Goal: Task Accomplishment & Management: Complete application form

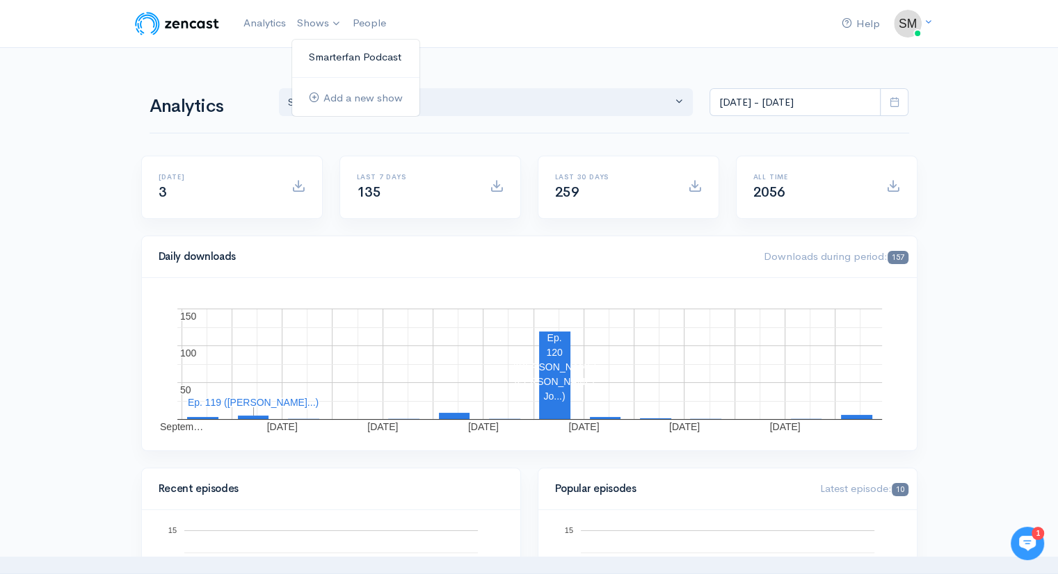
click at [326, 56] on link "Smarterfan Podcast" at bounding box center [355, 57] width 127 height 24
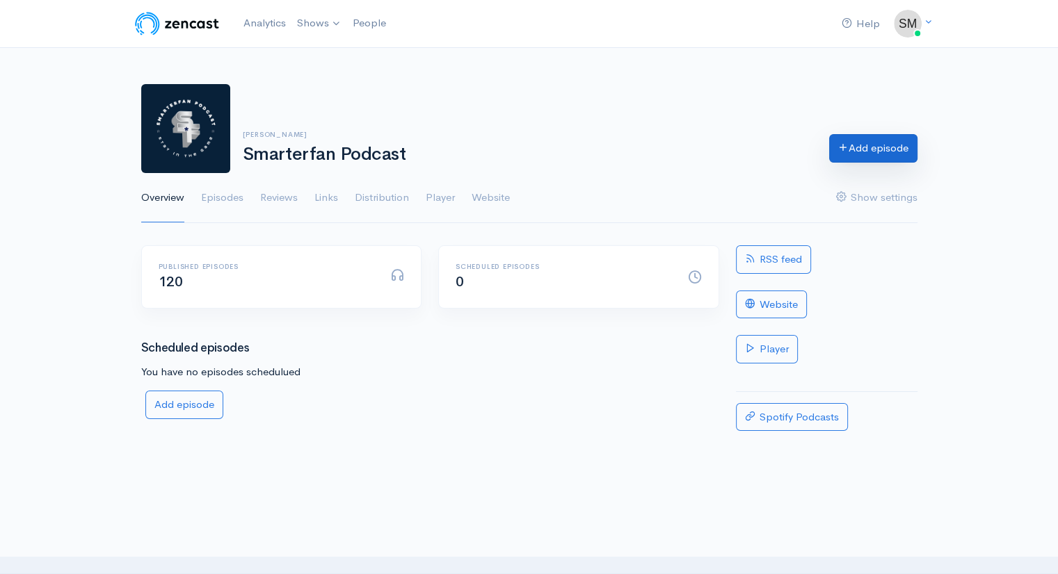
click at [856, 144] on link "Add episode" at bounding box center [873, 148] width 88 height 29
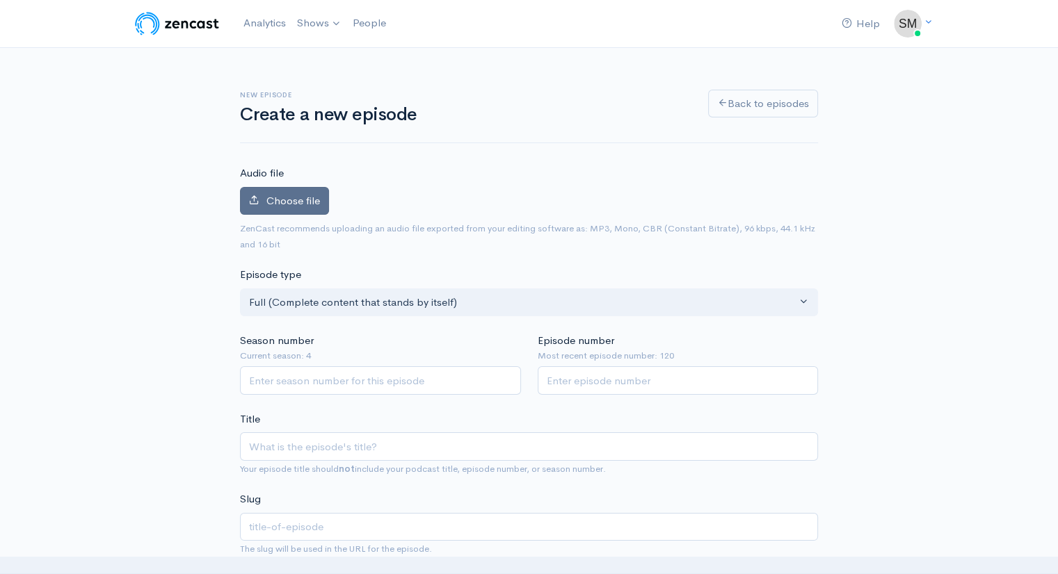
click at [299, 195] on span "Choose file" at bounding box center [293, 200] width 54 height 13
click at [0, 0] on input "Choose file" at bounding box center [0, 0] width 0 height 0
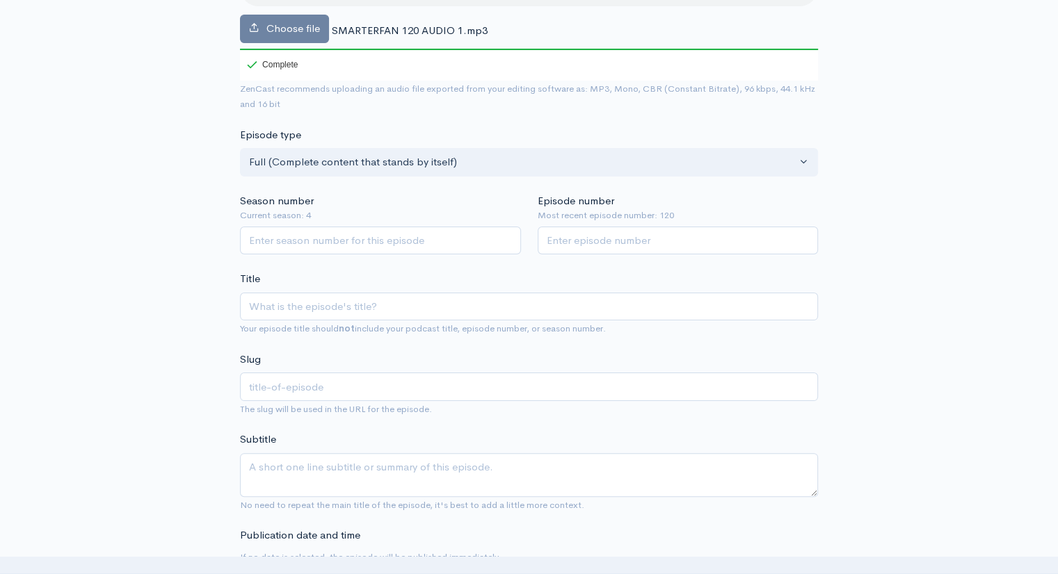
scroll to position [224, 0]
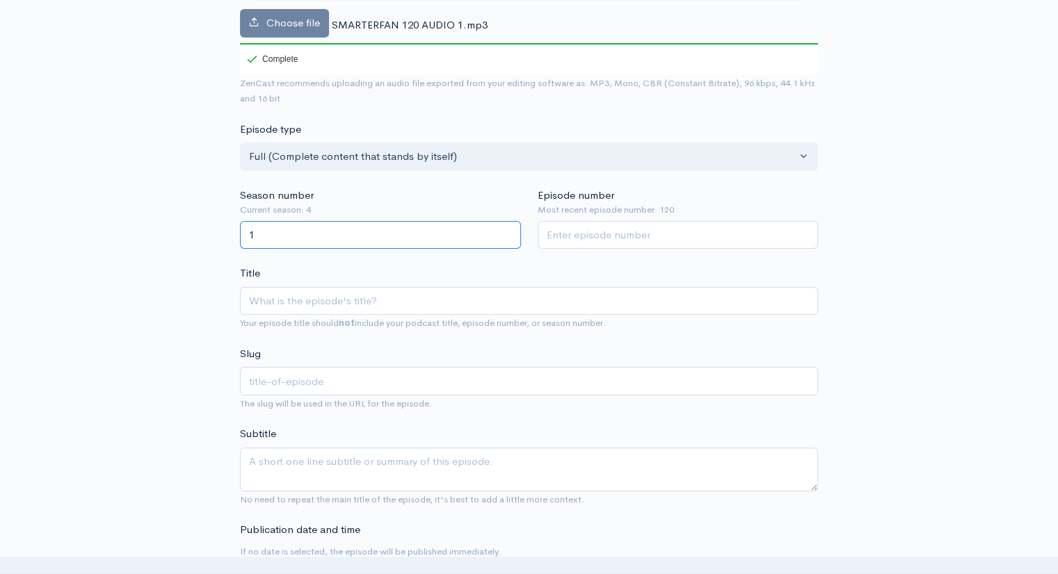
click at [504, 230] on input "1" at bounding box center [380, 235] width 281 height 29
click at [504, 230] on input "2" at bounding box center [380, 235] width 281 height 29
click at [504, 230] on input "3" at bounding box center [380, 235] width 281 height 29
type input "4"
click at [504, 230] on input "4" at bounding box center [380, 235] width 281 height 29
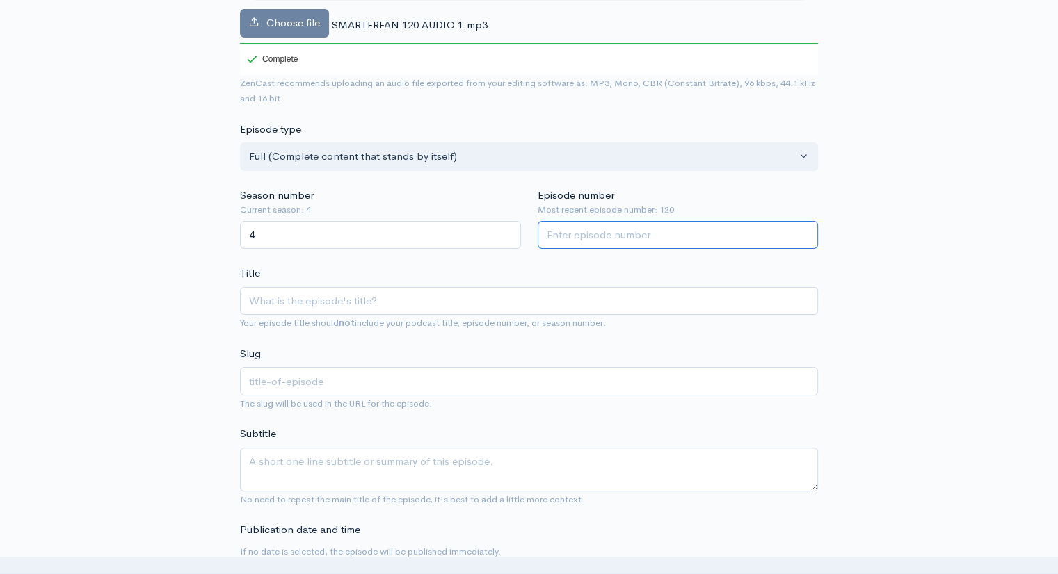
click at [554, 236] on input "Episode number" at bounding box center [678, 235] width 281 height 29
type input "121"
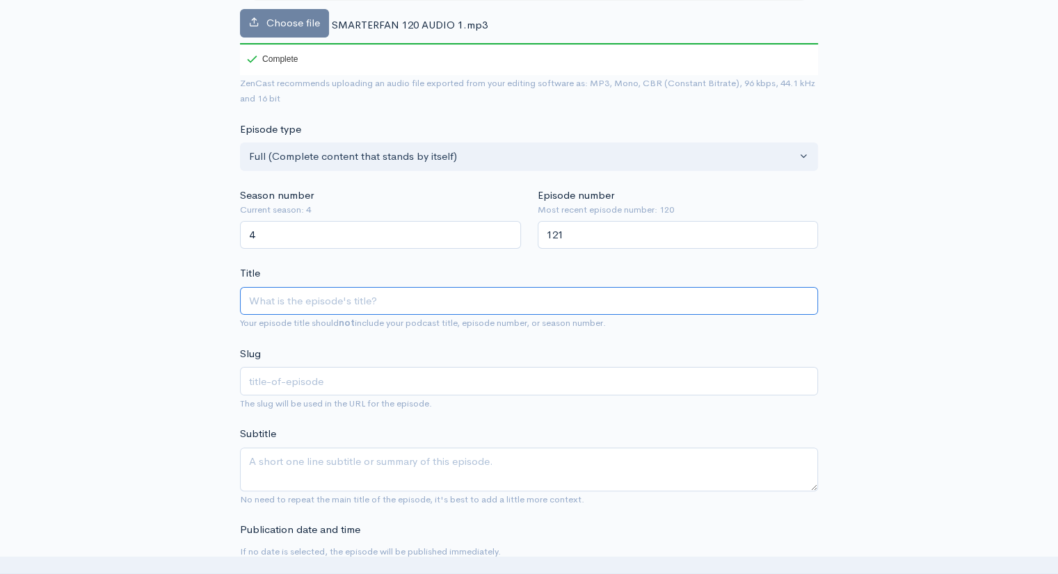
click at [275, 299] on input "Title" at bounding box center [529, 301] width 578 height 29
type input "D"
type input "d"
type input "Da"
type input "da"
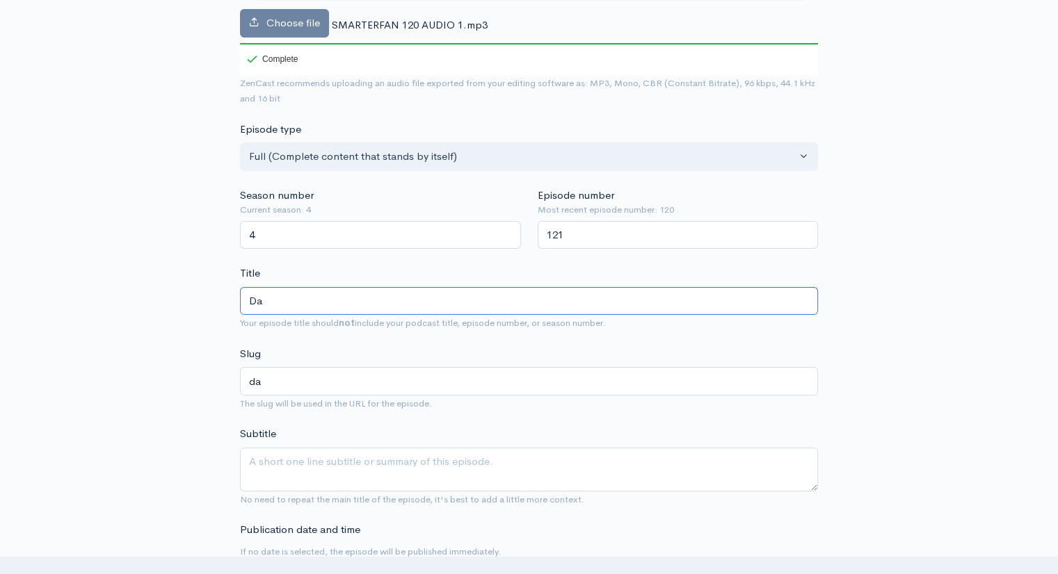
type input "Dav"
type input "dav"
type input "[PERSON_NAME]"
type input "Davey"
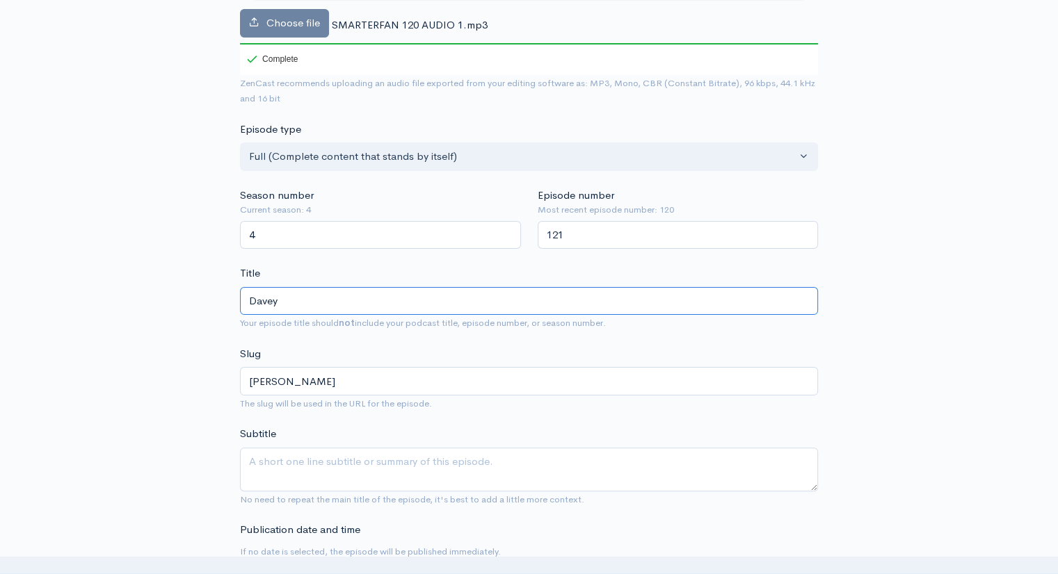
type input "davey"
type input "[PERSON_NAME]"
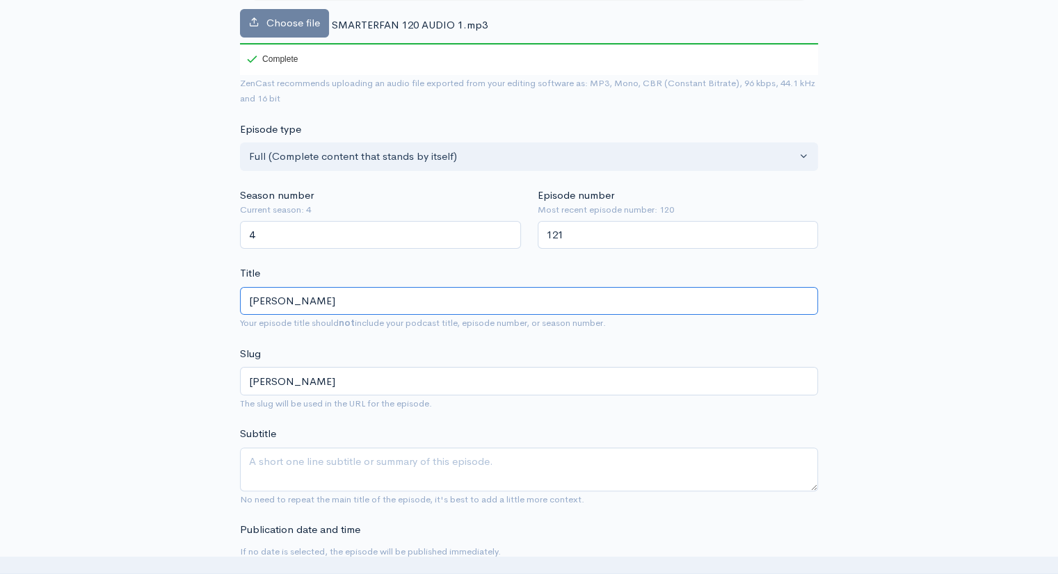
type input "[PERSON_NAME]"
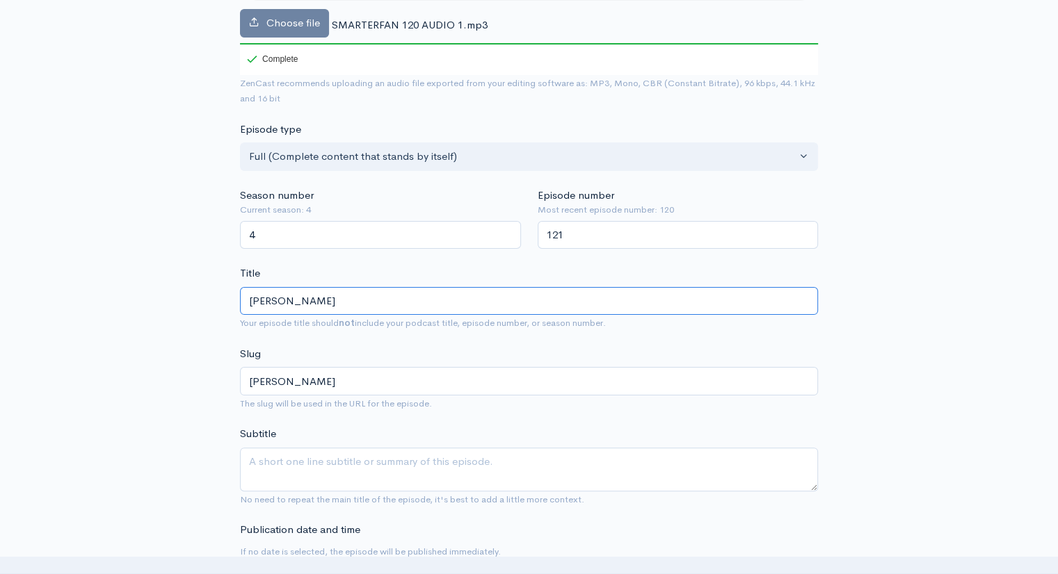
type input "[PERSON_NAME]"
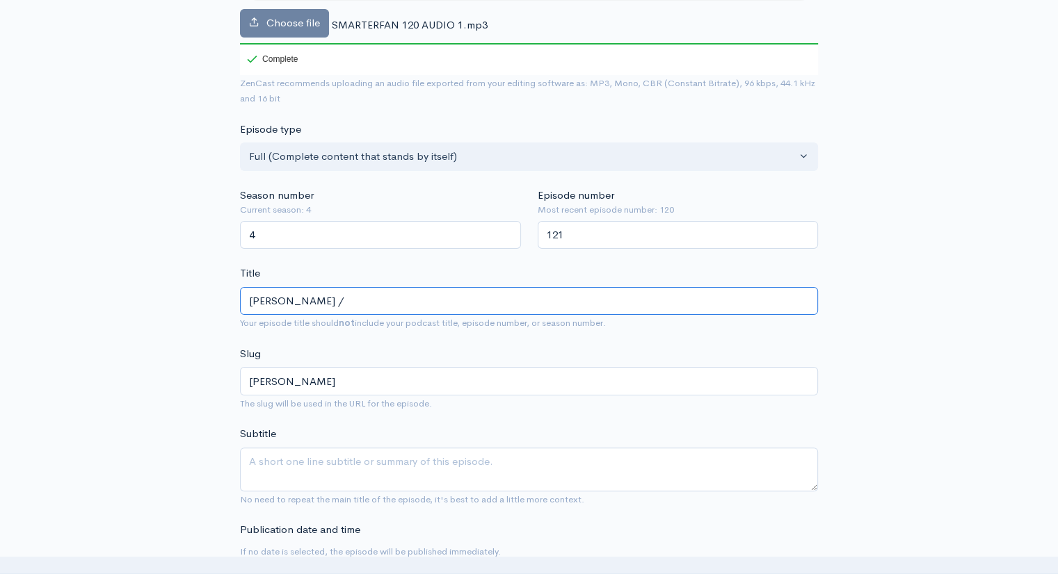
type input "[PERSON_NAME] / S"
type input "[PERSON_NAME]-s"
type input "[PERSON_NAME] / Sp"
type input "[PERSON_NAME]-sp"
type input "[PERSON_NAME] / Spo"
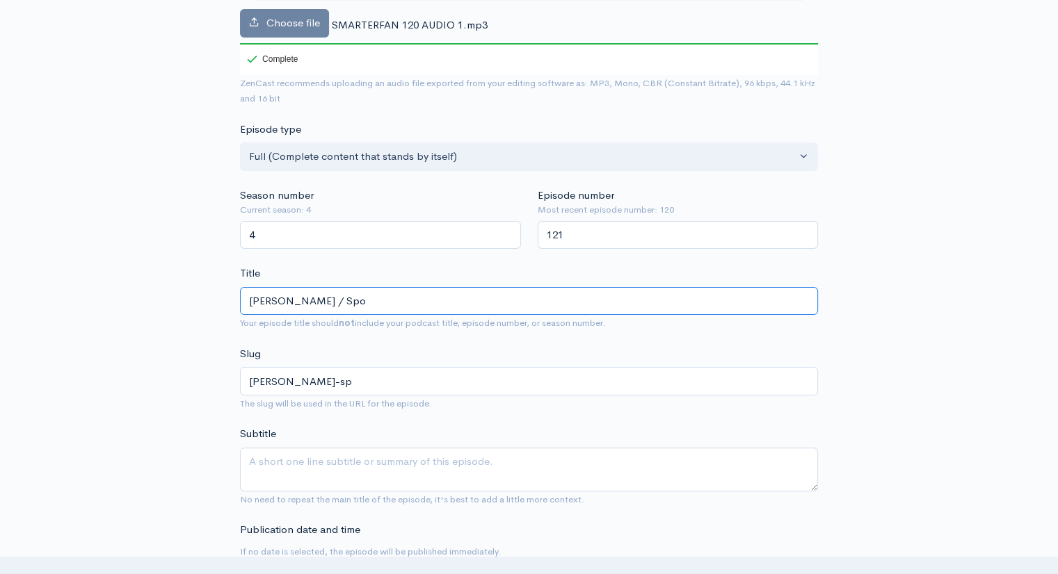
type input "[PERSON_NAME]-spo"
type input "[PERSON_NAME] / Spor"
type input "[PERSON_NAME]-spor"
type input "[PERSON_NAME] / Sport"
type input "[PERSON_NAME]-sport"
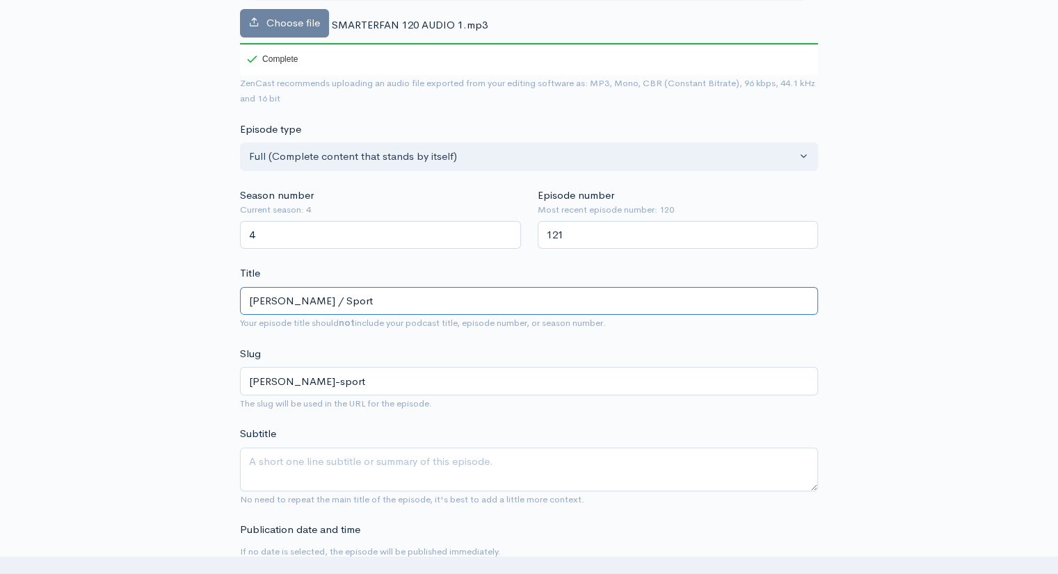
type input "[PERSON_NAME] / Sports"
type input "[PERSON_NAME]-sports"
type input "[PERSON_NAME] / Sports T"
type input "[PERSON_NAME]-sports-t"
type input "[PERSON_NAME] / Sports Ta"
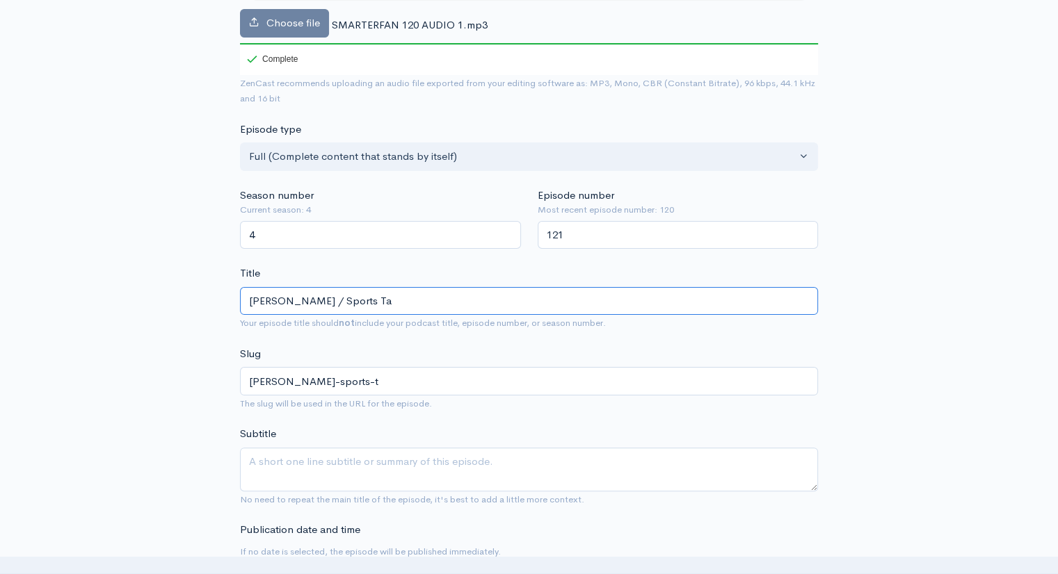
type input "[PERSON_NAME]-sports-ta"
type input "[PERSON_NAME] / Sports Tal"
type input "[PERSON_NAME]-sports-tal"
type input "[PERSON_NAME] / Sports Talk"
type input "[PERSON_NAME]-sports-talk"
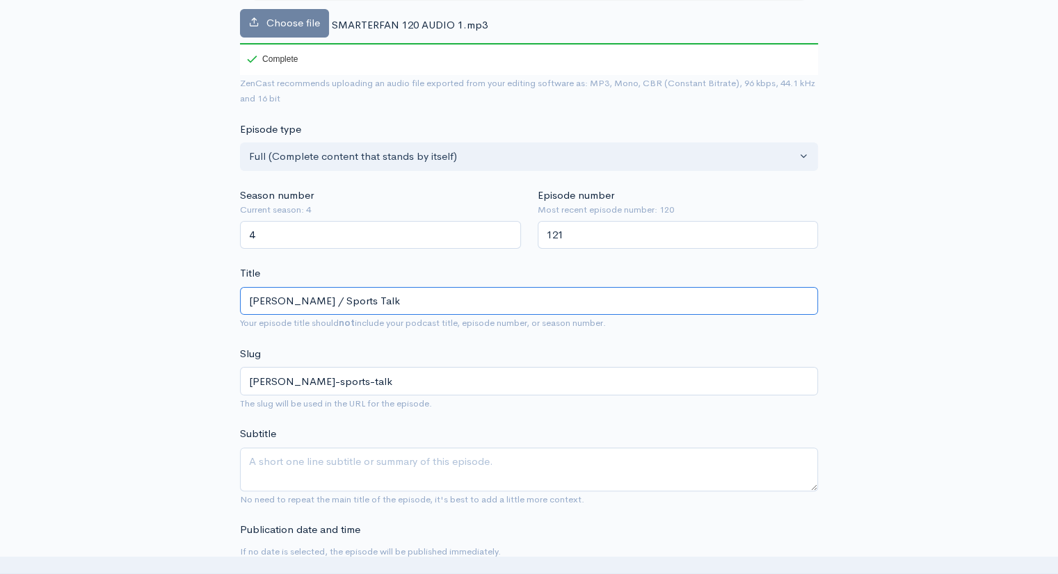
type input "[PERSON_NAME] / Sports Talk"
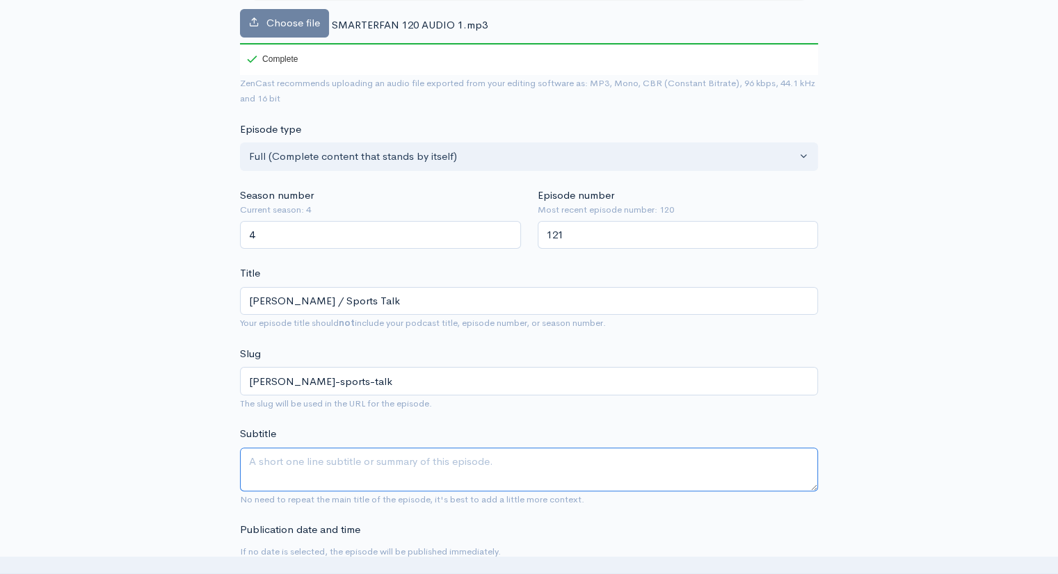
click at [269, 476] on textarea "Subtitle" at bounding box center [529, 470] width 578 height 44
type textarea "T"
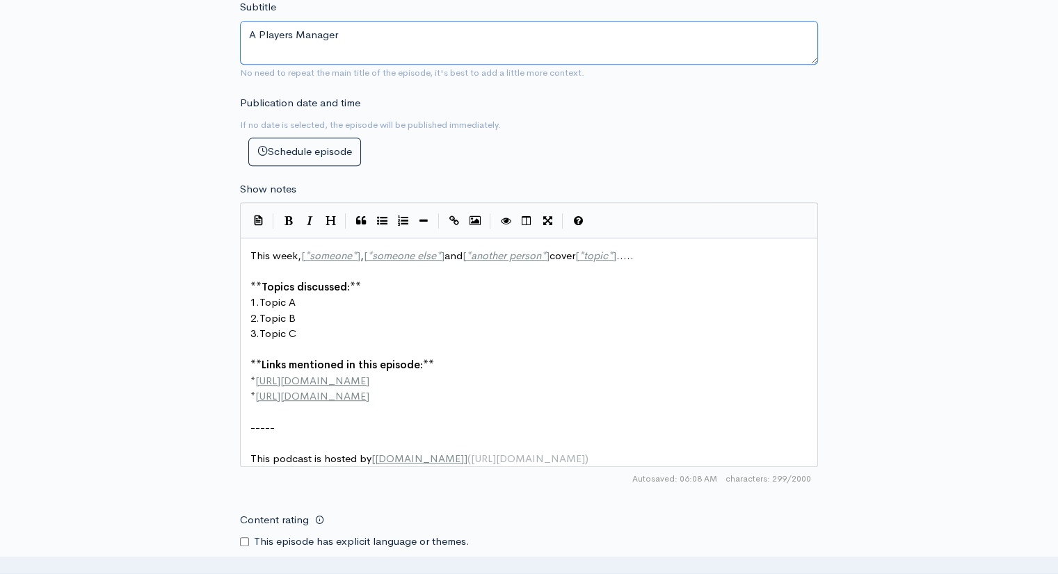
scroll to position [657, 0]
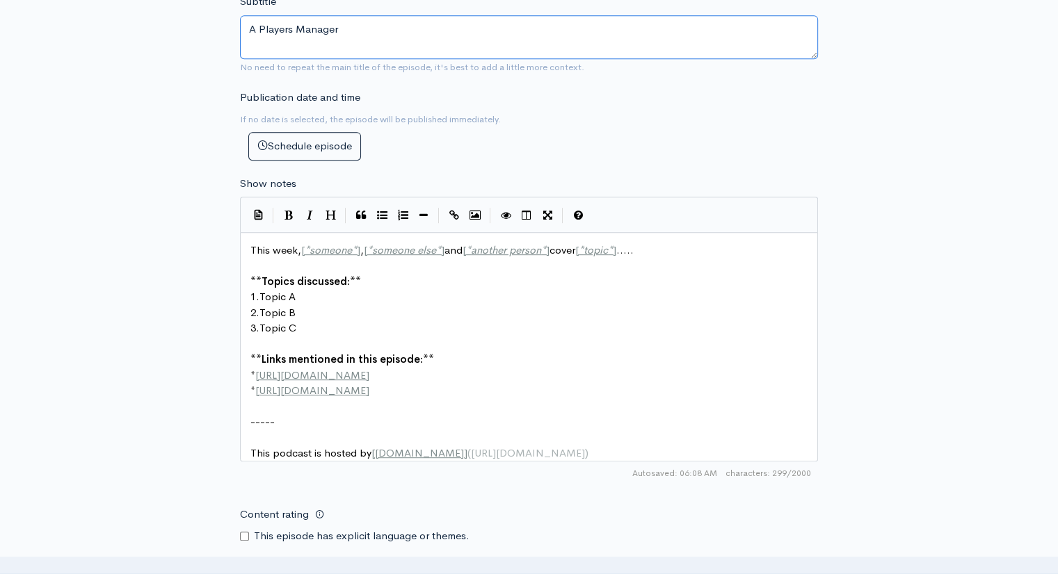
type textarea "A Players Manager"
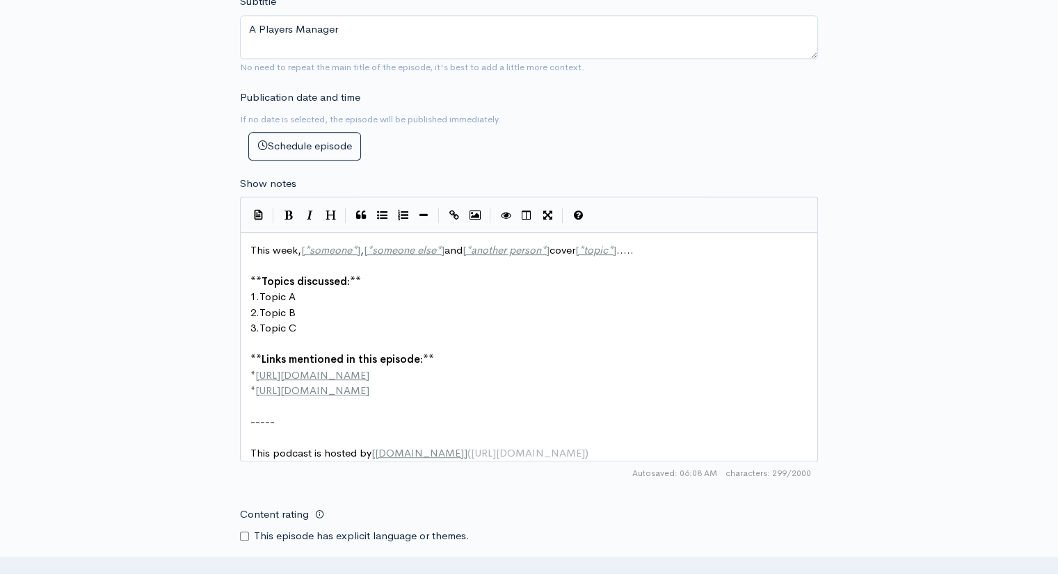
click at [354, 248] on span "*" at bounding box center [354, 249] width 5 height 13
type textarea "[PERSON_NAME]"
click at [478, 250] on span "*" at bounding box center [480, 249] width 5 height 13
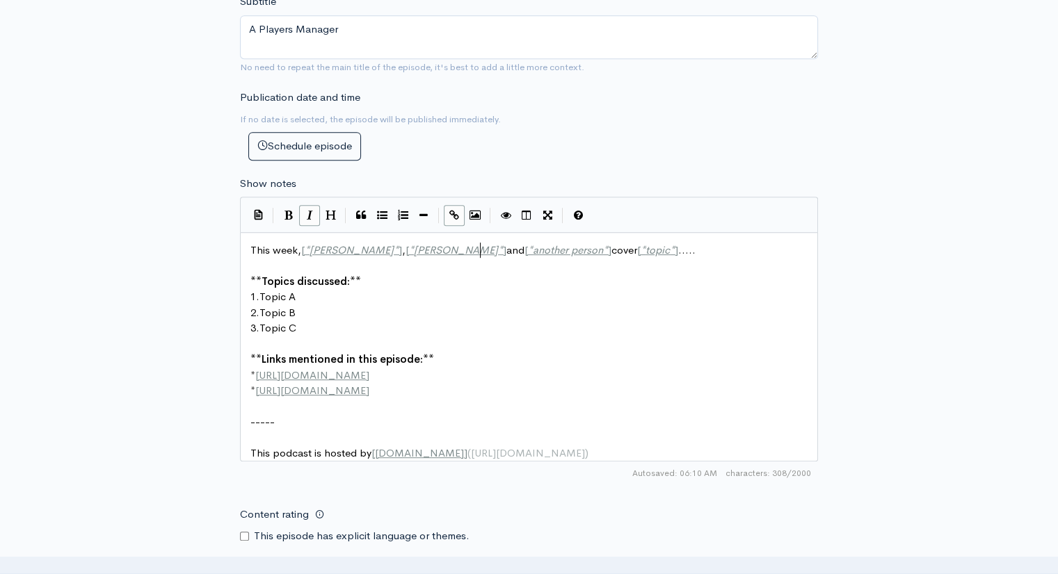
type textarea "[PERSON_NAME]"
click at [603, 249] on span "*" at bounding box center [605, 249] width 5 height 13
type textarea "[PERSON_NAME]"
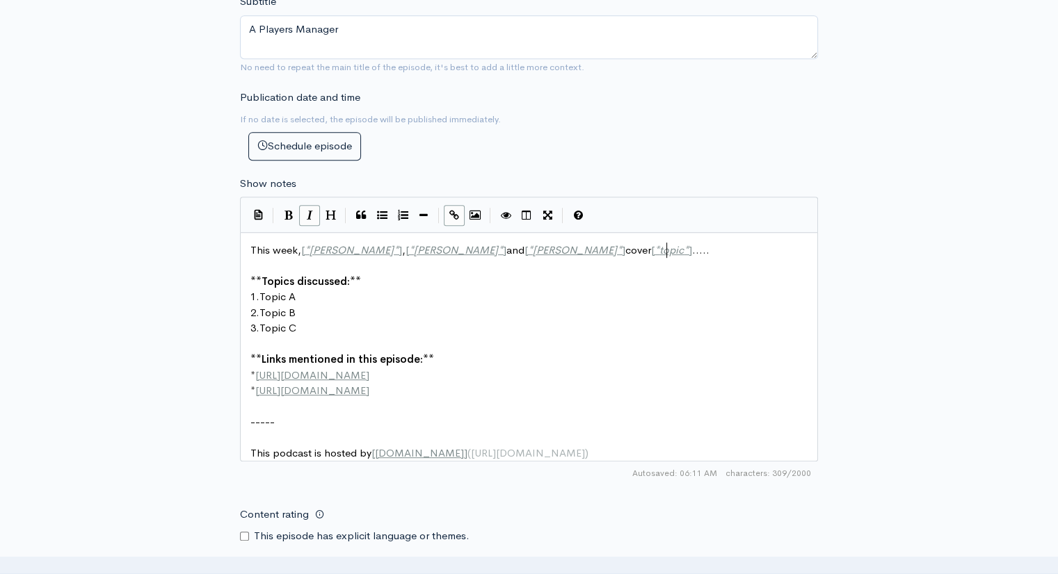
click at [684, 248] on span "*" at bounding box center [686, 249] width 5 height 13
type textarea "The Sy"
type textarea "[PERSON_NAME] of the Game"
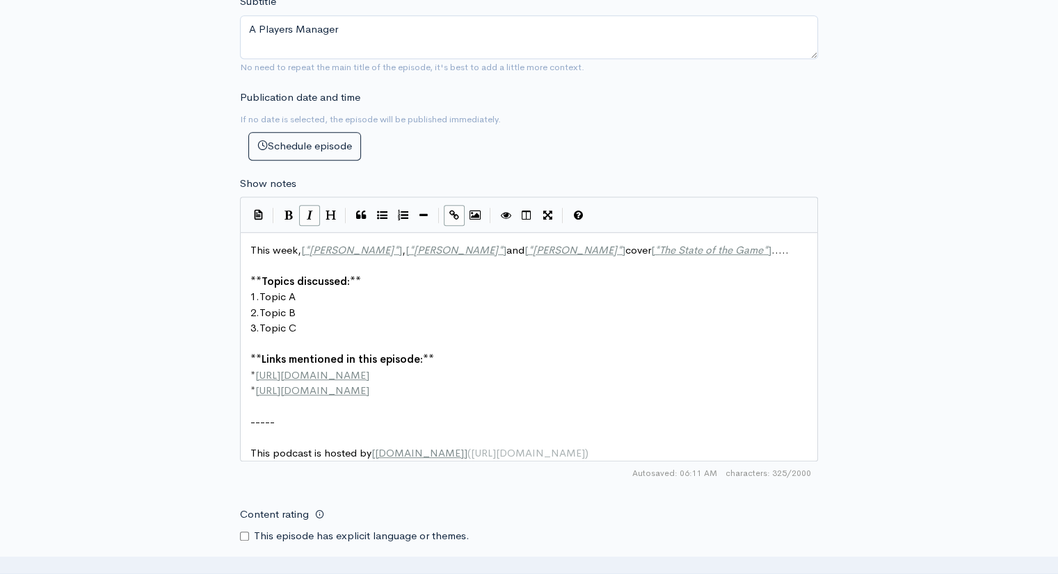
click at [308, 298] on pre "1. Topic A" at bounding box center [534, 297] width 573 height 16
type textarea "-[PERSON_NAME]"
click at [303, 315] on pre "2. Topic B" at bounding box center [534, 313] width 573 height 16
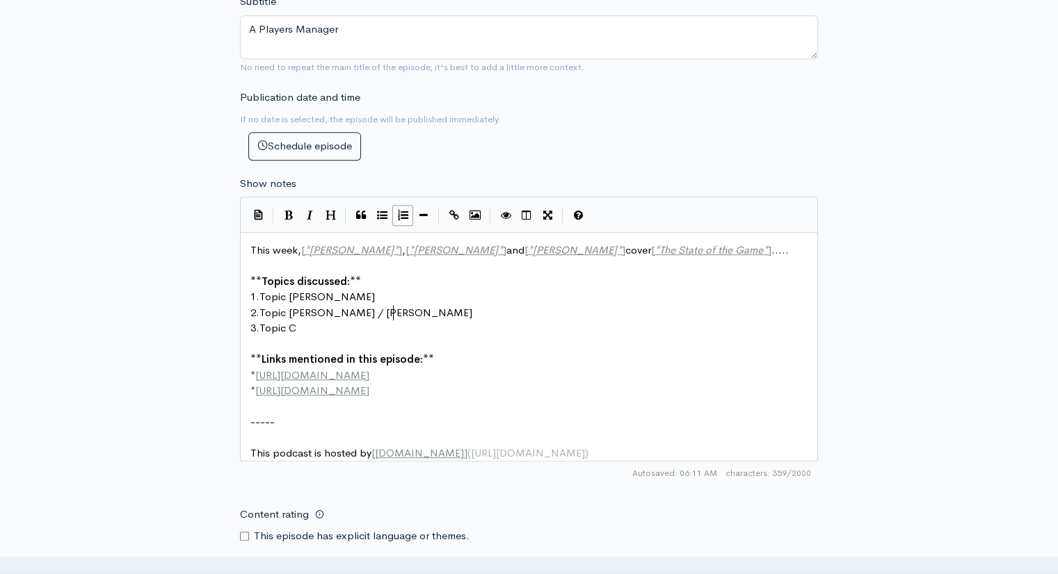
scroll to position [6, 95]
type textarea "-[PERSON_NAME] / [PERSON_NAME] Fight"
click at [314, 326] on pre "3. Topic C" at bounding box center [534, 329] width 573 height 16
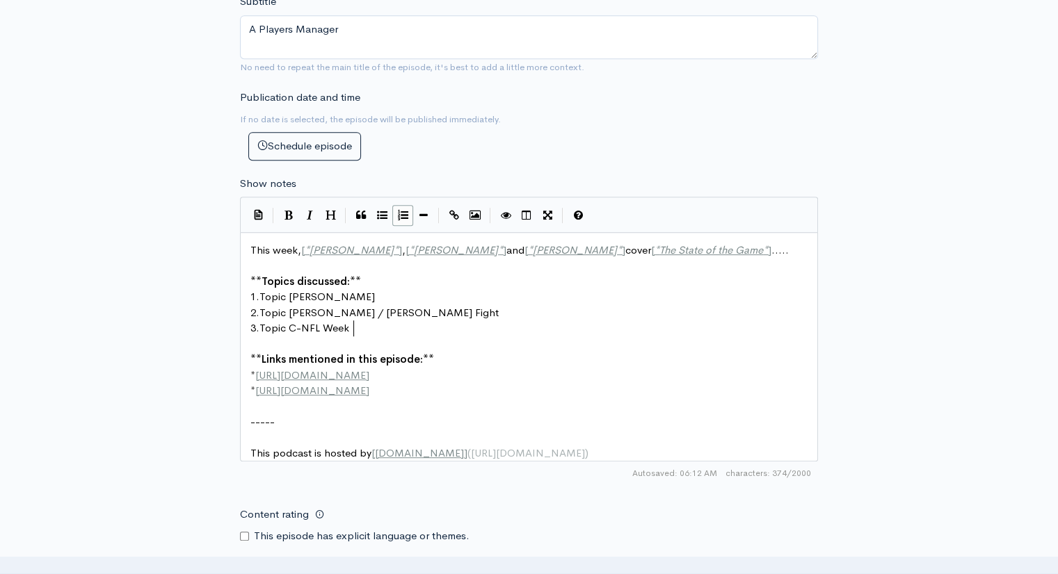
type textarea "-NFL Week 2"
click at [258, 258] on pre "​" at bounding box center [534, 266] width 573 height 16
click at [268, 261] on pre "​" at bounding box center [534, 266] width 573 height 16
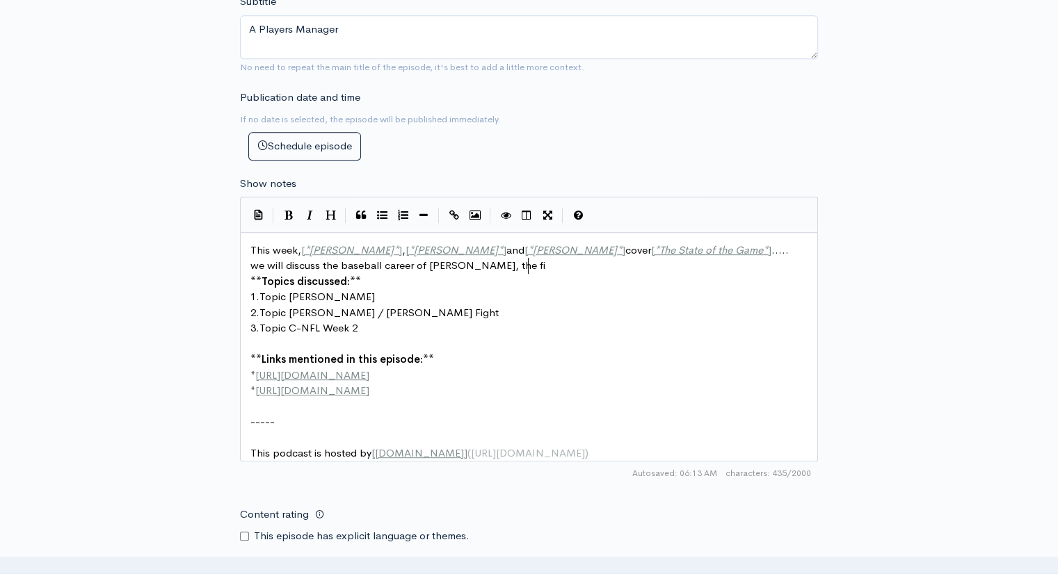
type textarea "we will discuss the baseball career of [PERSON_NAME], the fir"
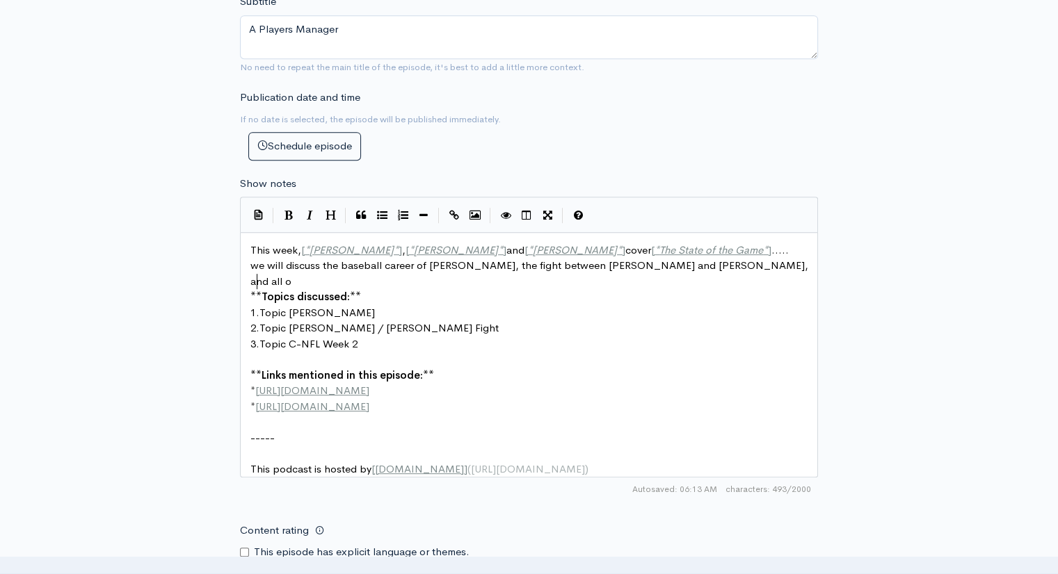
type textarea "ght between [PERSON_NAME] and [PERSON_NAME], and all od"
type textarea "f the excitement the"
type textarea "at ensur"
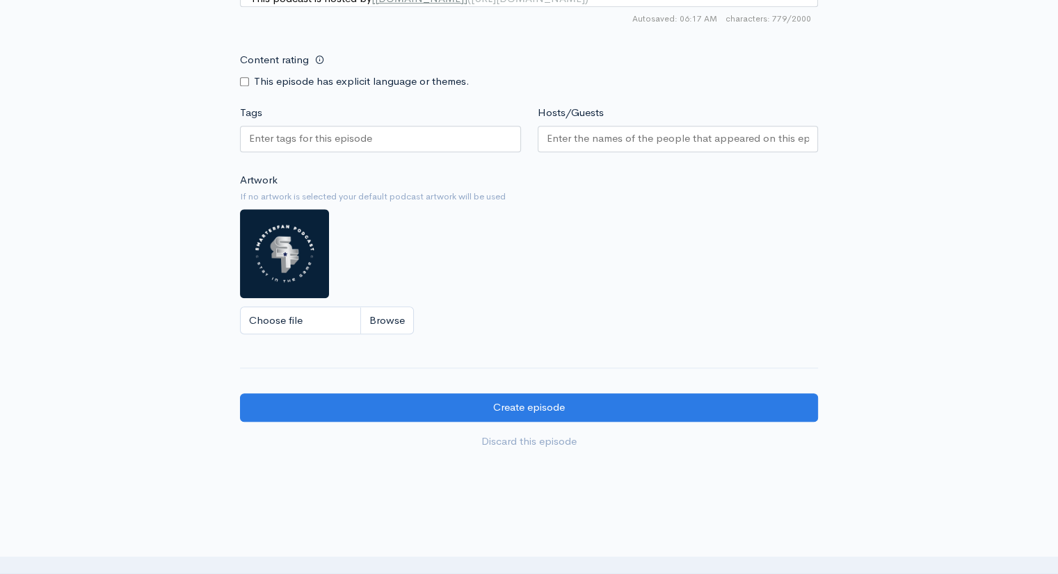
scroll to position [1161, 0]
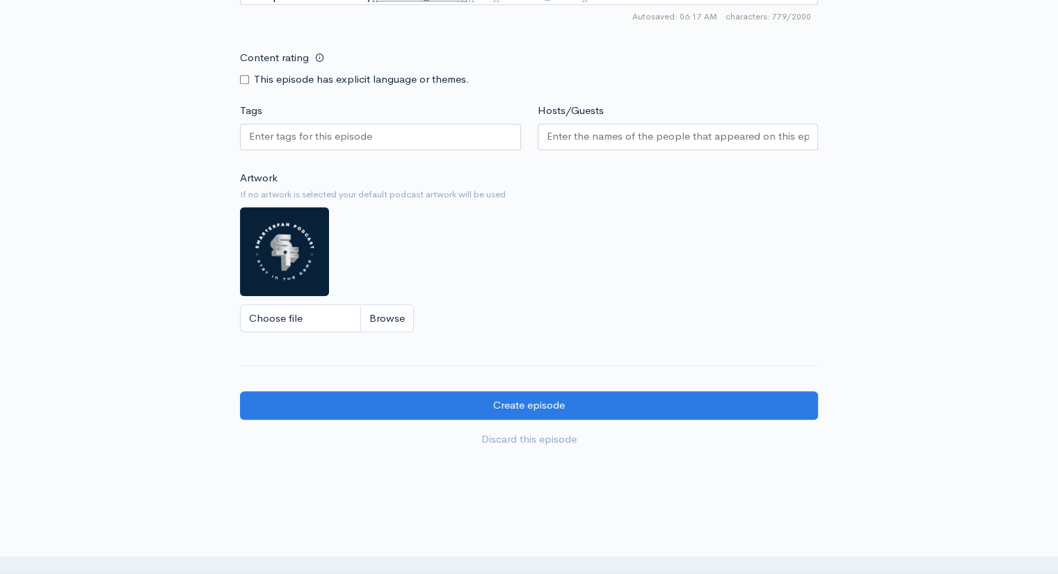
type textarea "ed, week 2 in the NFL and the 3 games that stood out for me , between the Cowbo…"
click at [574, 145] on input "Hosts/Guests" at bounding box center [678, 137] width 263 height 16
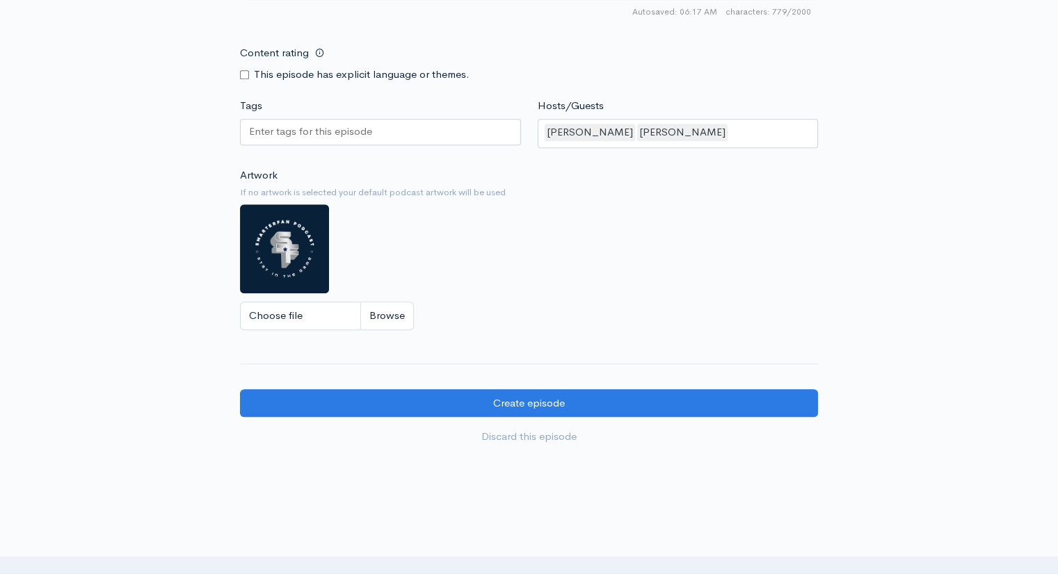
scroll to position [1162, 0]
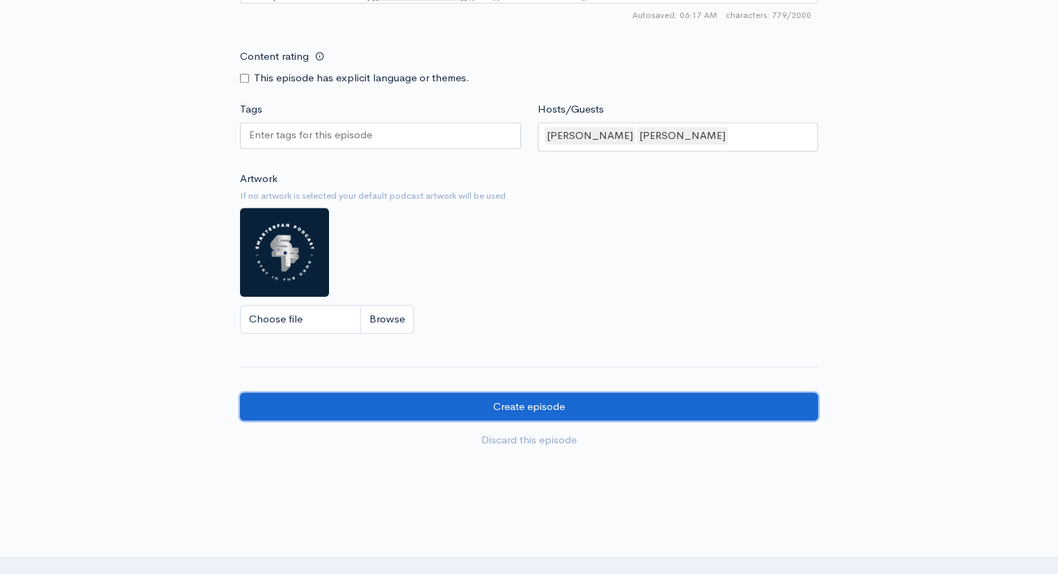
click at [556, 418] on input "Create episode" at bounding box center [529, 407] width 578 height 29
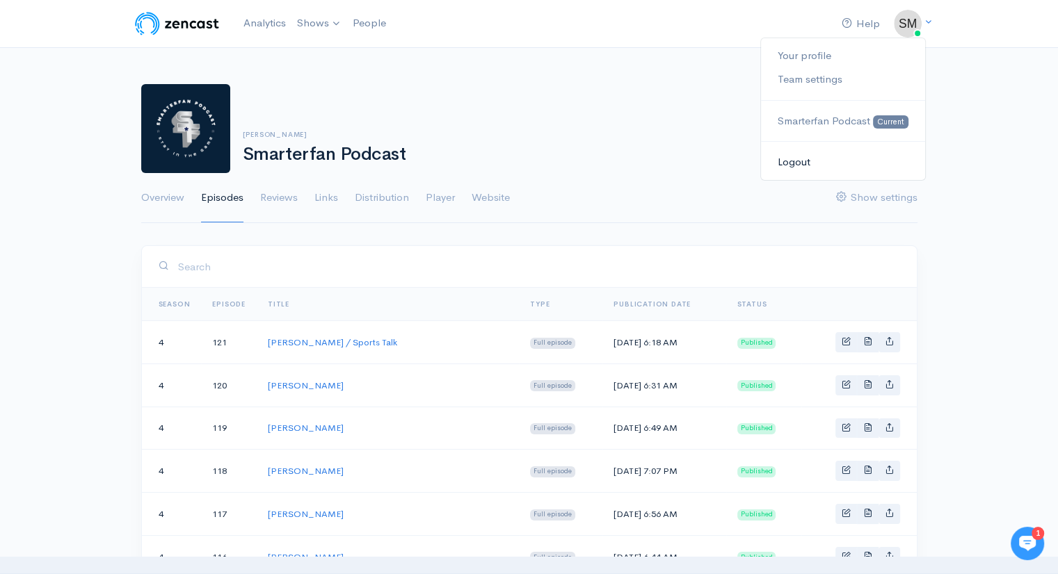
click at [798, 159] on link "Logout" at bounding box center [842, 162] width 163 height 24
